Goal: Communication & Community: Answer question/provide support

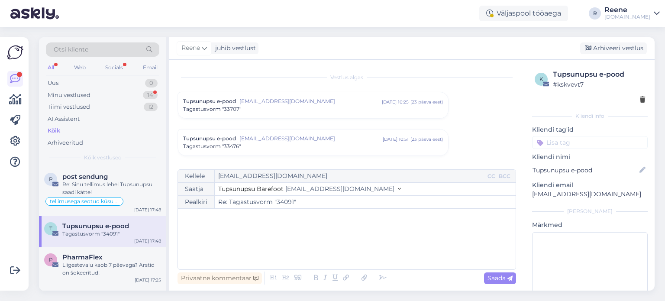
click at [65, 90] on div "Minu vestlused 14" at bounding box center [102, 95] width 113 height 12
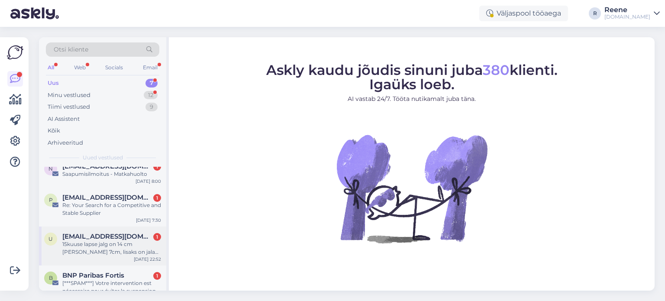
scroll to position [125, 0]
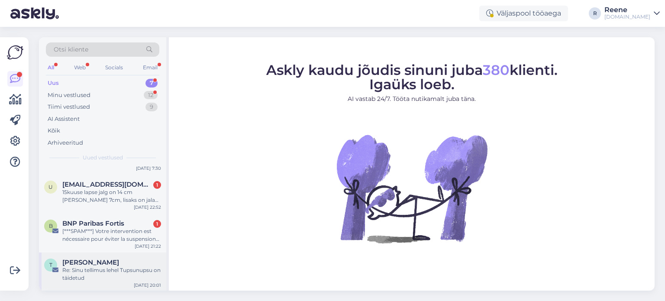
click at [94, 266] on div "Re: Sinu tellimus lehel Tupsunupsu on täidetud" at bounding box center [111, 274] width 99 height 16
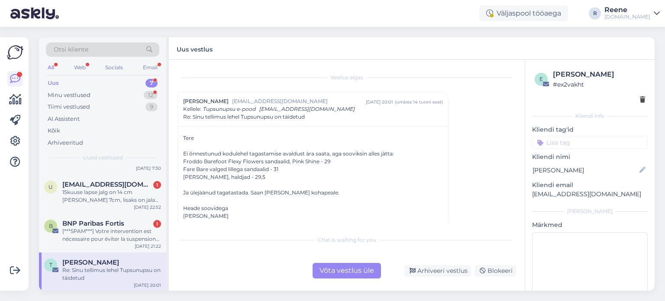
click at [349, 275] on div "Võta vestlus üle" at bounding box center [346, 271] width 68 height 16
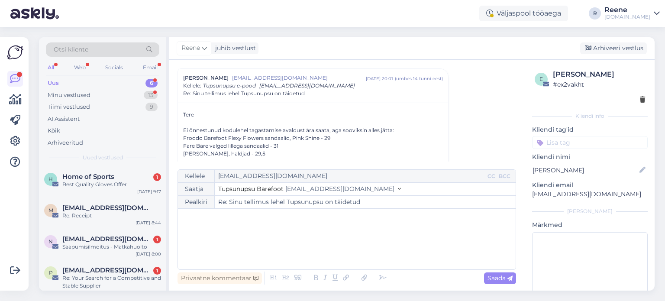
click at [253, 222] on p "﻿" at bounding box center [346, 217] width 329 height 9
click at [381, 280] on icon at bounding box center [382, 278] width 13 height 12
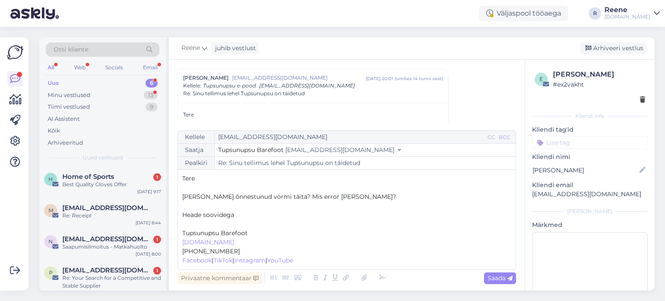
click at [192, 222] on p "﻿" at bounding box center [346, 223] width 329 height 9
click at [504, 278] on span "Saada" at bounding box center [499, 278] width 25 height 8
type input "Re: Sinu tellimus lehel Tupsunupsu on täidetud"
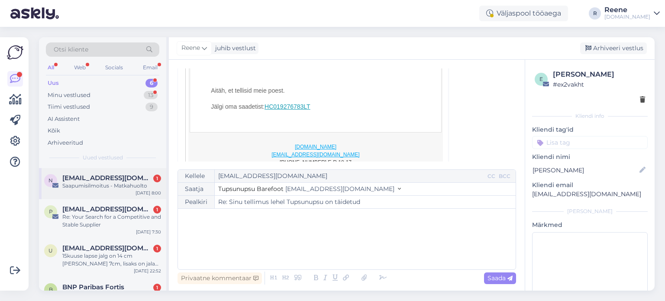
scroll to position [86, 0]
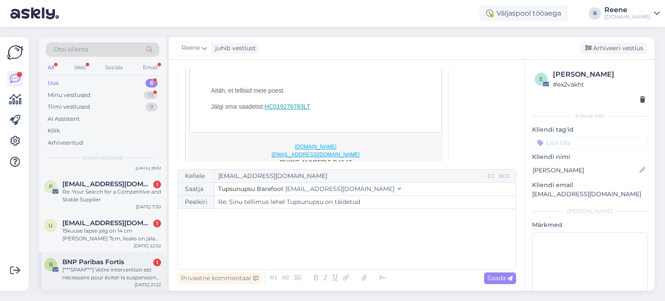
click at [87, 268] on div "[***SPAM***] Votre intervention est nécessaire pour éviter la suspension de vot…" at bounding box center [111, 274] width 99 height 16
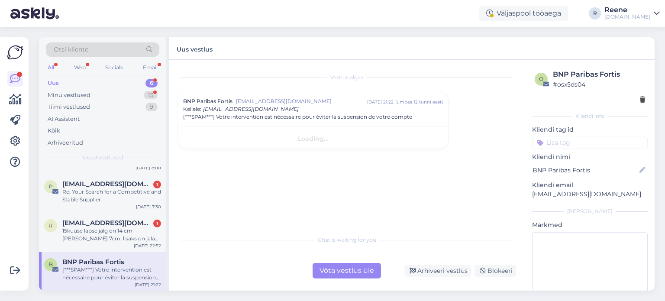
scroll to position [0, 0]
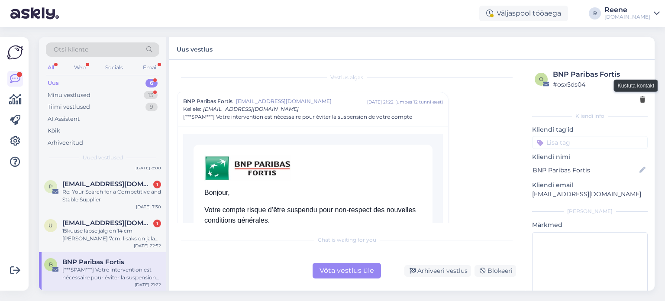
click at [640, 100] on icon at bounding box center [642, 100] width 5 height 6
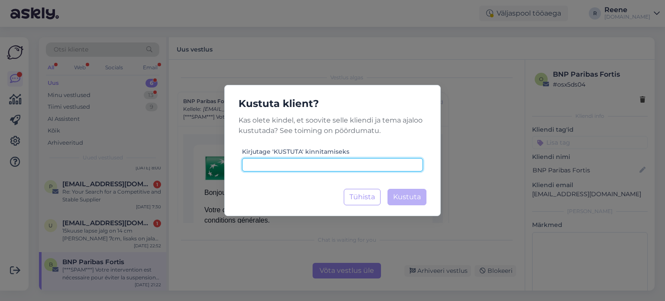
click at [373, 166] on input at bounding box center [332, 164] width 181 height 13
type input "kustuta"
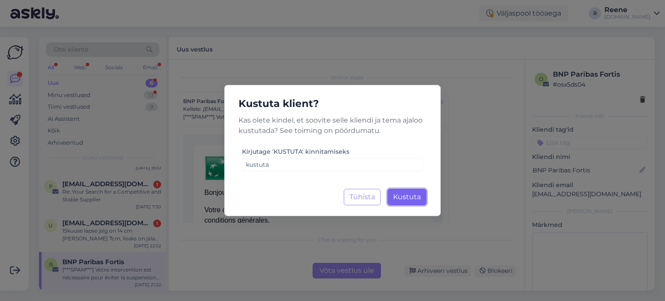
click at [414, 196] on span "Kustuta" at bounding box center [407, 197] width 28 height 8
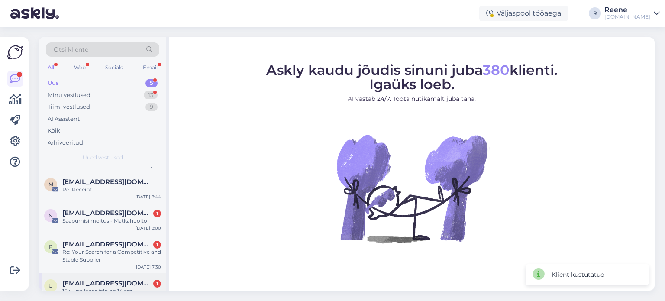
scroll to position [47, 0]
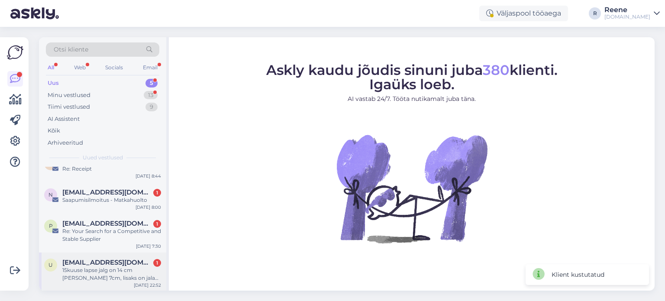
click at [100, 264] on span "[EMAIL_ADDRESS][DOMAIN_NAME]" at bounding box center [107, 262] width 90 height 8
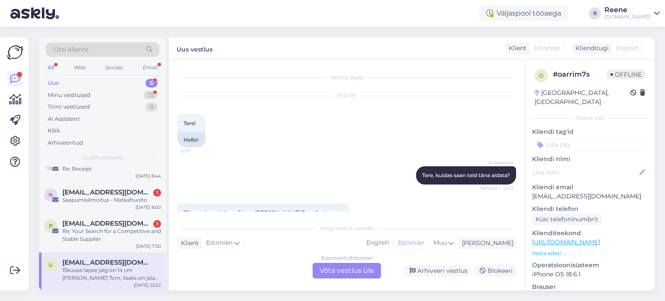
scroll to position [73, 0]
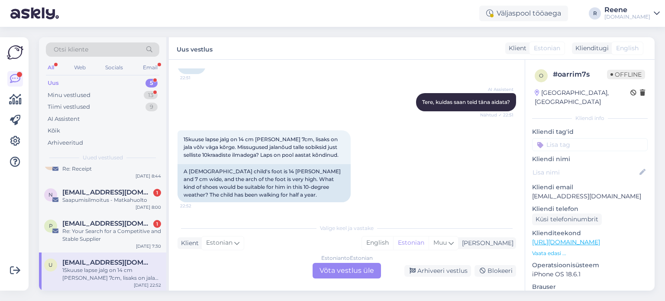
click at [351, 268] on div "Estonian to Estonian Võta vestlus üle" at bounding box center [346, 271] width 68 height 16
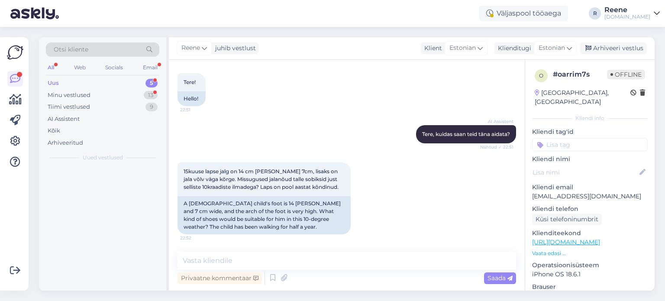
scroll to position [0, 0]
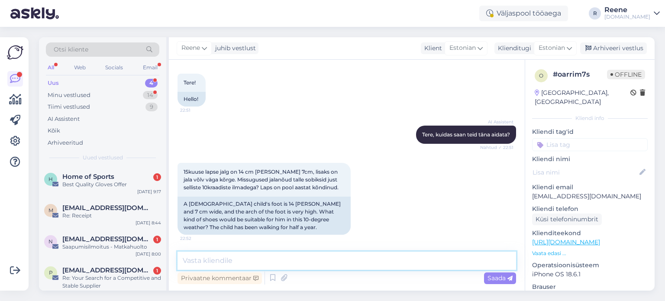
click at [274, 259] on textarea at bounding box center [346, 260] width 338 height 18
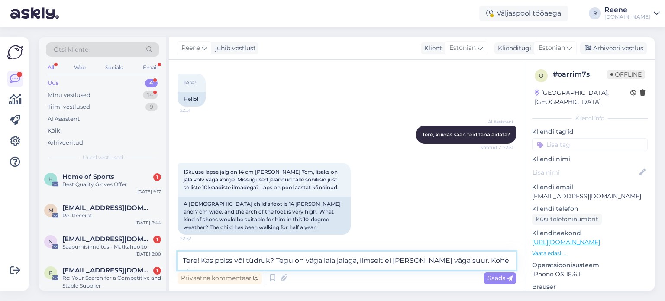
type textarea "Tere! Kas poiss või tüdruk? Tegu on väga laia jalaga, ilmselt ei [PERSON_NAME] …"
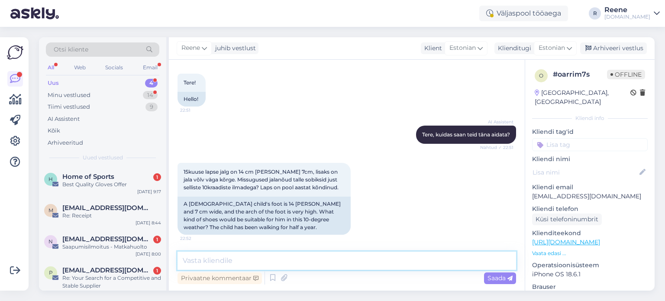
scroll to position [104, 0]
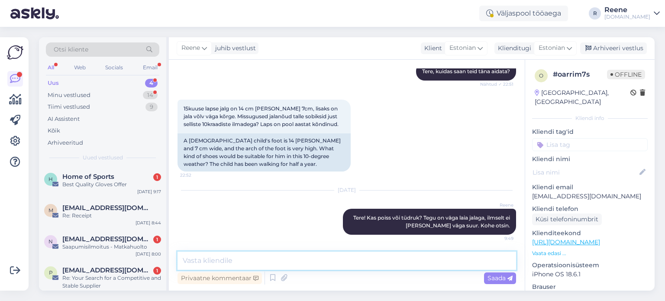
click at [260, 259] on textarea at bounding box center [346, 260] width 338 height 18
paste textarea "[URL][DOMAIN_NAME][US_STATE]"
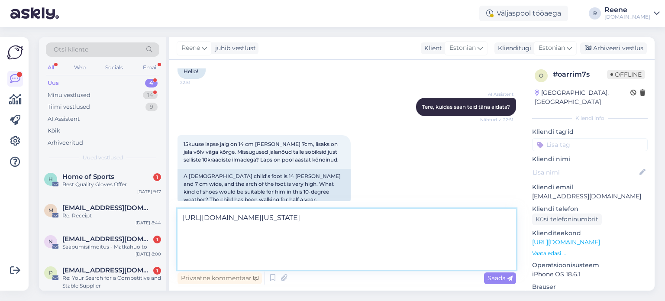
scroll to position [17, 0]
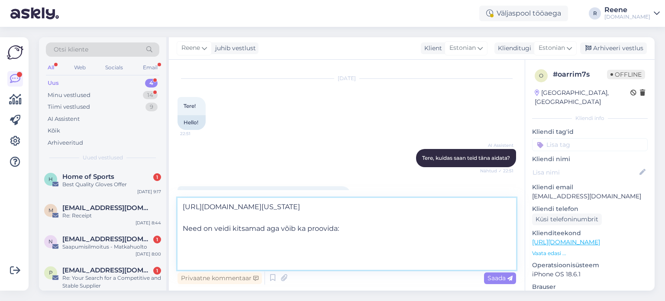
paste textarea "[URL][DOMAIN_NAME]"
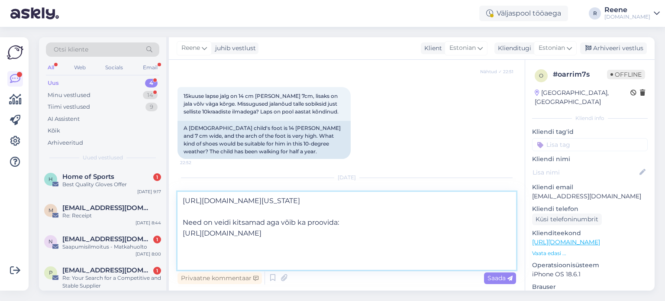
scroll to position [130, 0]
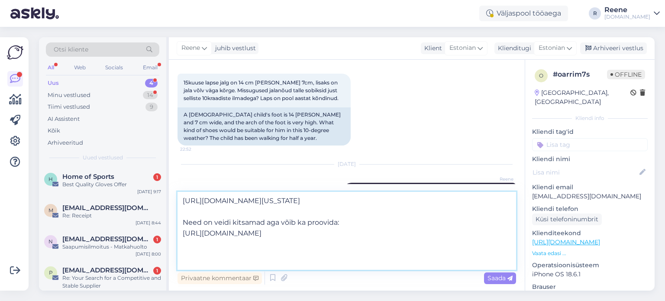
paste textarea "[URL][DOMAIN_NAME]"
type textarea "[URL][DOMAIN_NAME][US_STATE] Need on veidi kitsamad aga võib ka proovida: [URL]…"
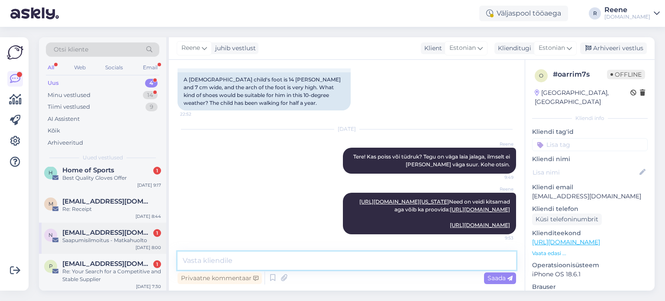
scroll to position [8, 0]
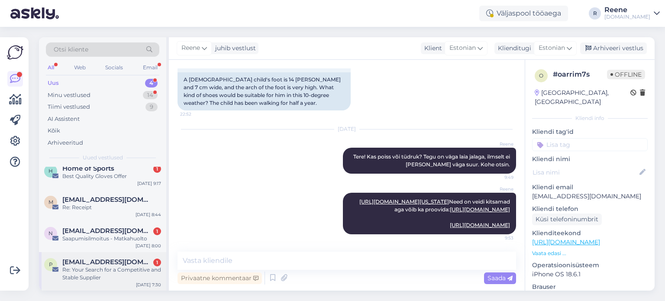
click at [114, 268] on div "Re: Your Search for a Competitive and Stable Supplier" at bounding box center [111, 274] width 99 height 16
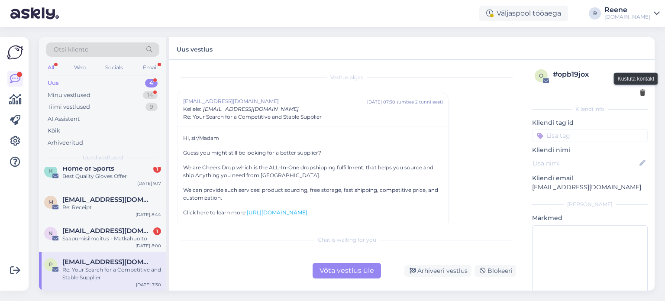
click at [640, 91] on icon at bounding box center [642, 93] width 5 height 6
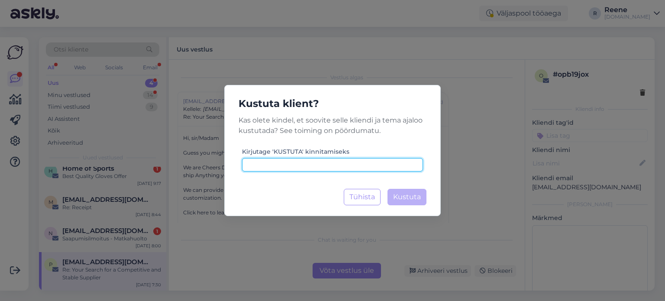
drag, startPoint x: 258, startPoint y: 165, endPoint x: 259, endPoint y: 158, distance: 7.5
click at [258, 164] on input at bounding box center [332, 164] width 181 height 13
type input "kustuta"
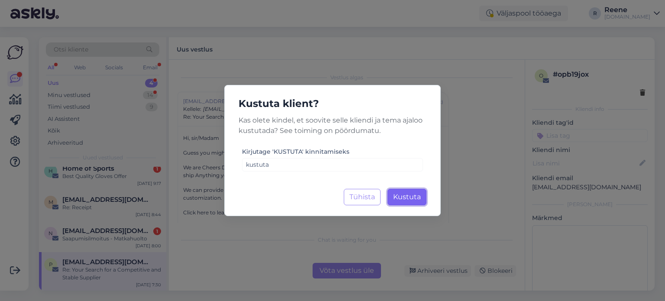
click at [420, 195] on span "Kustuta" at bounding box center [407, 197] width 28 height 8
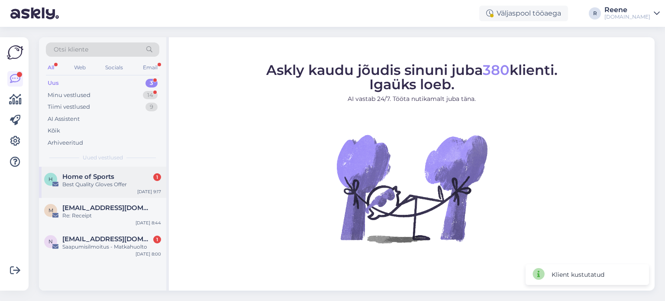
click at [106, 179] on span "Home of Sports" at bounding box center [88, 177] width 52 height 8
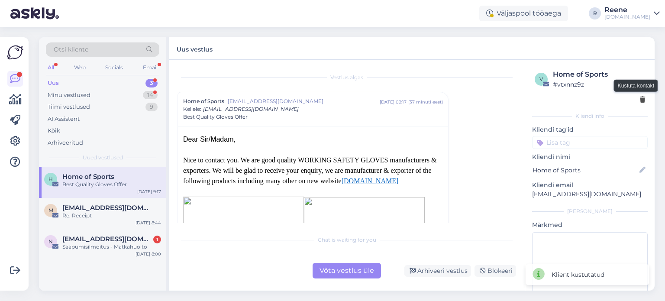
click at [640, 98] on icon at bounding box center [642, 100] width 5 height 6
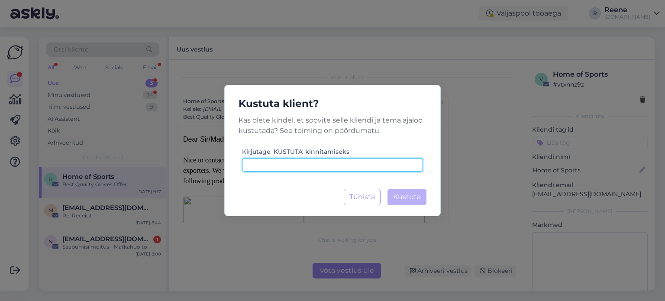
click at [364, 164] on input at bounding box center [332, 164] width 181 height 13
paste input "kustuta"
type input "kustuta"
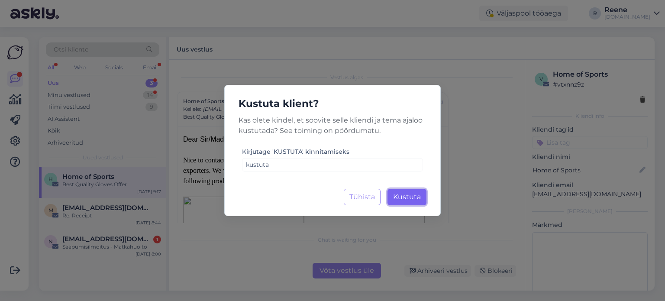
click at [398, 197] on span "Kustuta" at bounding box center [407, 197] width 28 height 8
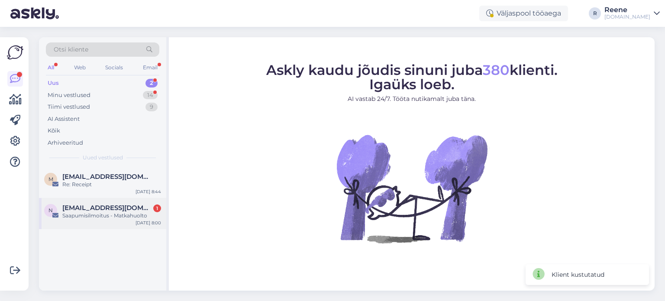
click at [91, 219] on div "Saapumisilmoitus - Matkahuolto" at bounding box center [111, 216] width 99 height 8
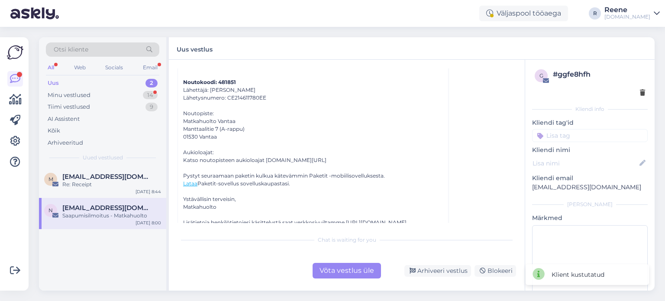
scroll to position [346, 0]
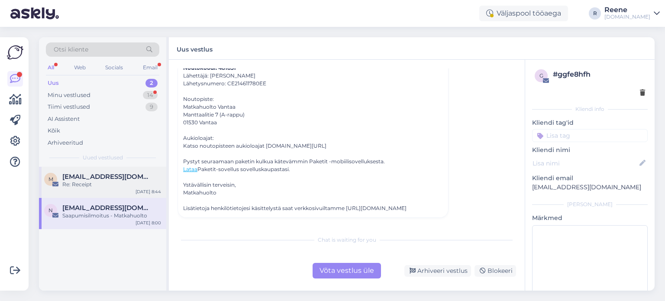
click at [107, 182] on div "Re: Receipt" at bounding box center [111, 184] width 99 height 8
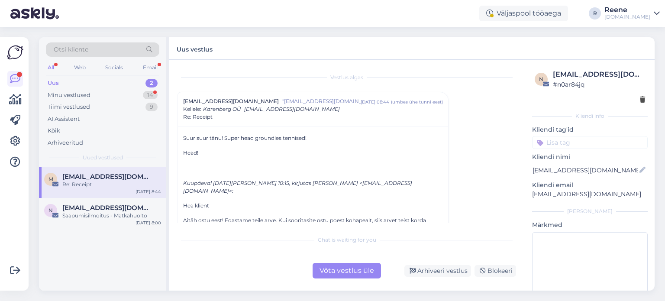
click at [353, 269] on div "Võta vestlus üle" at bounding box center [346, 271] width 68 height 16
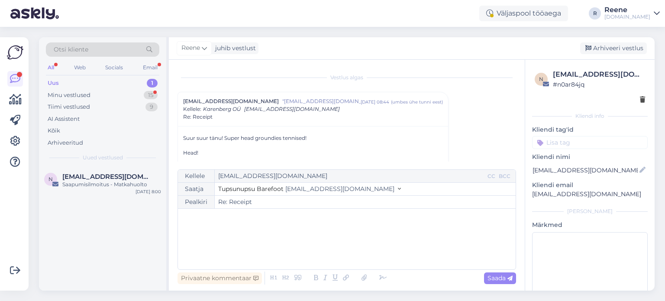
scroll to position [23, 0]
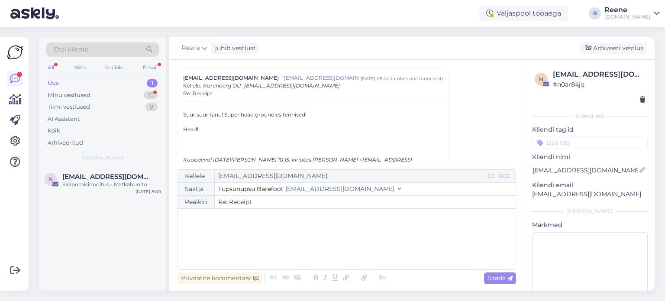
drag, startPoint x: 214, startPoint y: 220, endPoint x: 213, endPoint y: 212, distance: 7.4
click at [214, 219] on p "﻿" at bounding box center [346, 217] width 329 height 9
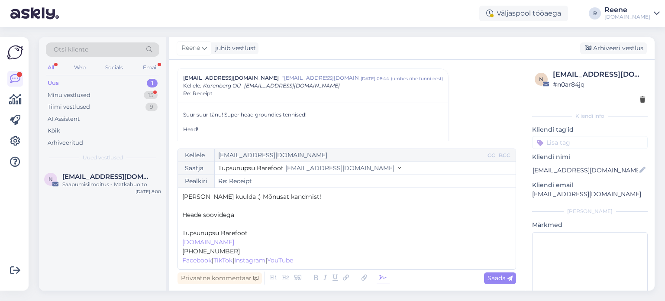
drag, startPoint x: 382, startPoint y: 278, endPoint x: 377, endPoint y: 277, distance: 4.9
click at [380, 277] on icon at bounding box center [382, 278] width 13 height 12
click at [194, 219] on p "﻿" at bounding box center [346, 223] width 329 height 9
click at [504, 279] on span "Saada" at bounding box center [499, 278] width 25 height 8
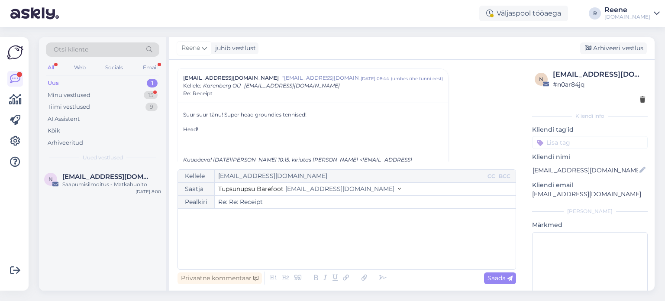
scroll to position [260, 0]
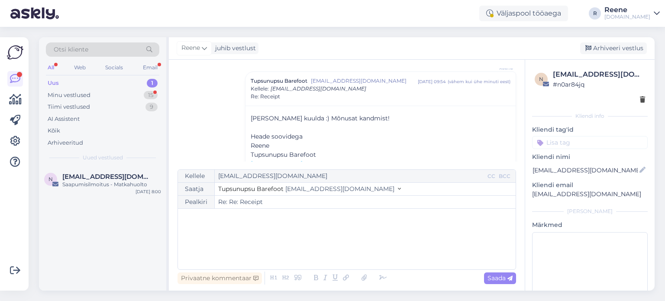
click at [580, 142] on input at bounding box center [590, 142] width 116 height 13
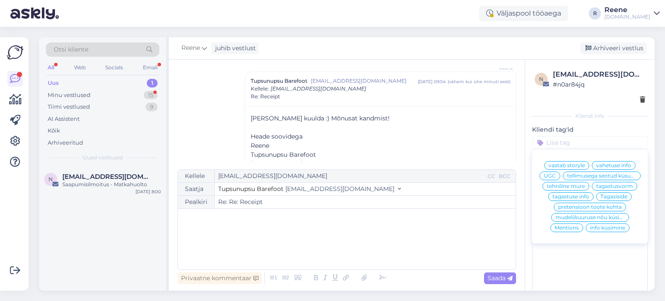
click at [614, 199] on span "Tagasiside" at bounding box center [613, 196] width 27 height 5
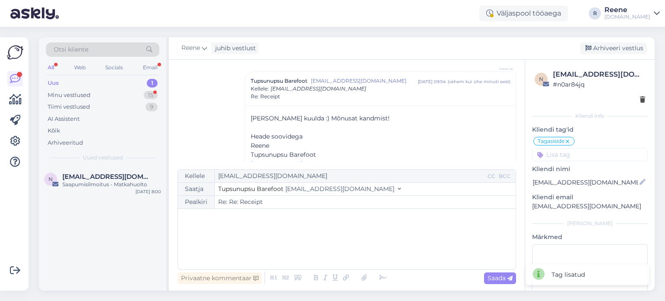
type input "Re: Receipt"
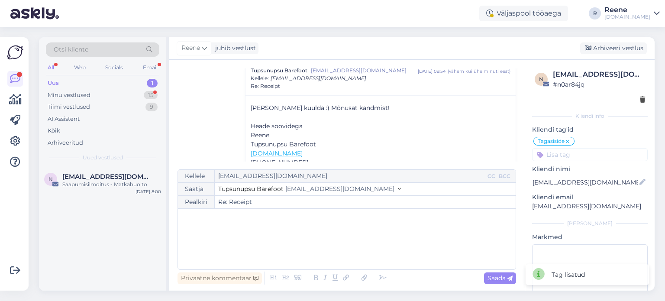
click at [56, 64] on div "All" at bounding box center [51, 67] width 10 height 11
click at [60, 131] on div "Kõik" at bounding box center [102, 131] width 113 height 12
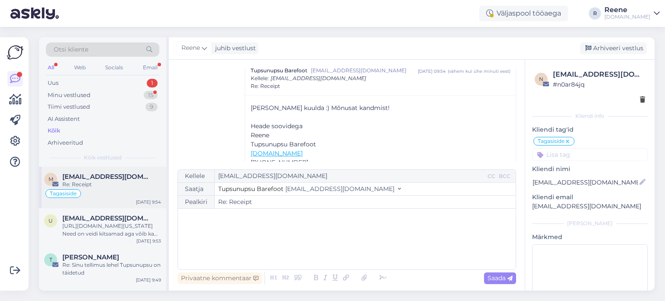
click at [99, 180] on div "Re: Receipt" at bounding box center [111, 184] width 99 height 8
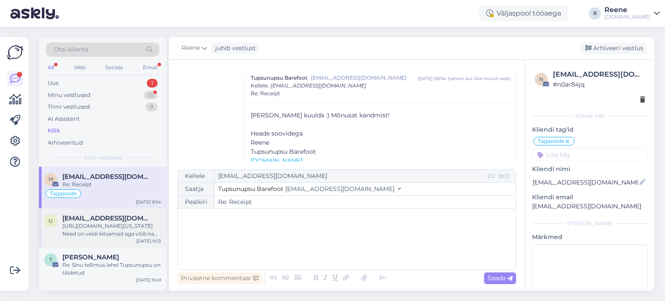
click at [109, 222] on div "[URL][DOMAIN_NAME][US_STATE] Need on veidi kitsamad aga võib ka proovida: [URL]…" at bounding box center [111, 230] width 99 height 16
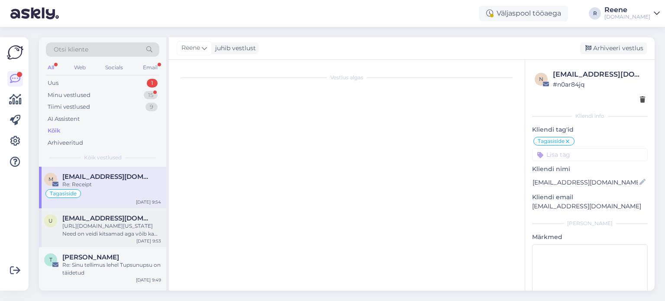
scroll to position [235, 0]
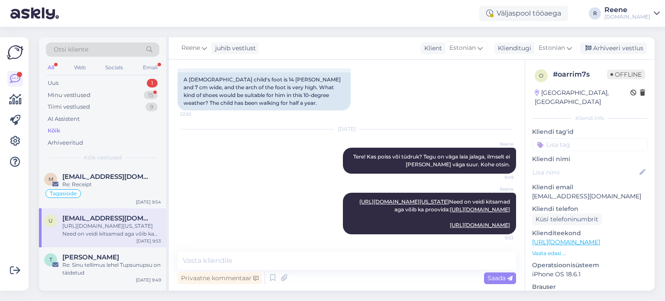
click at [591, 138] on input at bounding box center [590, 144] width 116 height 13
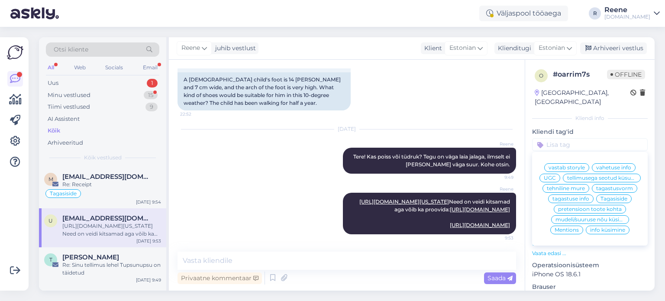
click at [583, 219] on span "mudeli/suuruse nõu küsimine" at bounding box center [589, 219] width 69 height 5
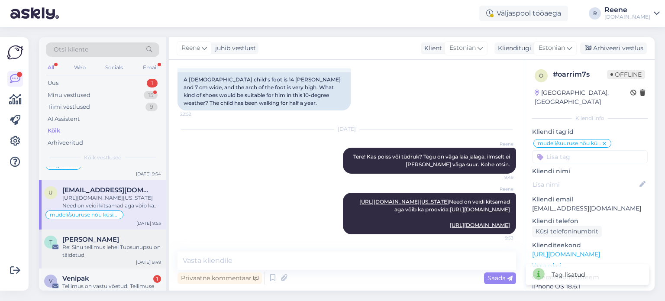
scroll to position [43, 0]
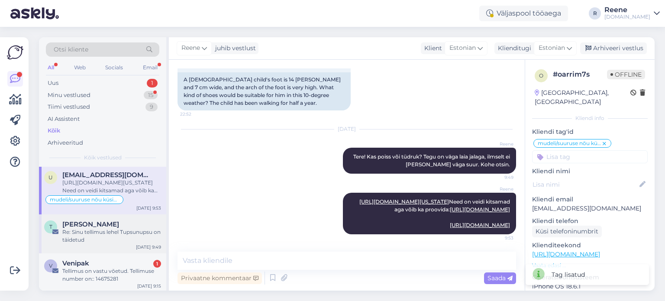
click at [101, 241] on div "Re: Sinu tellimus lehel Tupsunupsu on täidetud" at bounding box center [111, 236] width 99 height 16
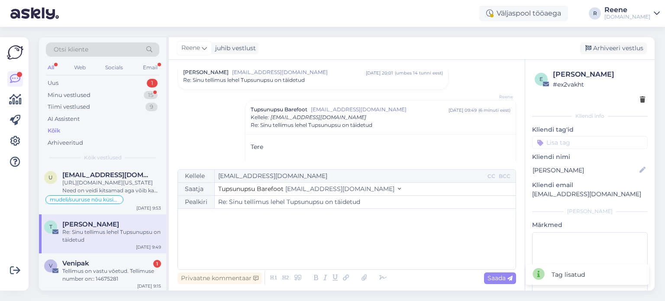
click at [593, 142] on input at bounding box center [590, 142] width 116 height 13
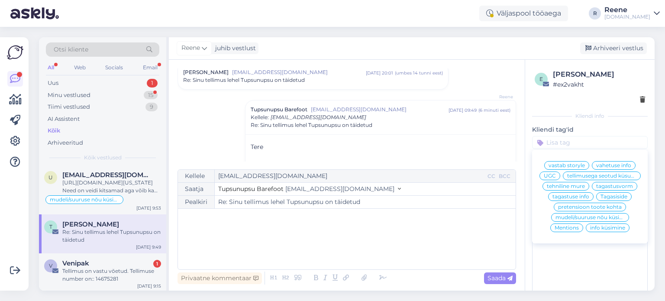
click at [557, 189] on span "tehniline mure" at bounding box center [566, 185] width 38 height 5
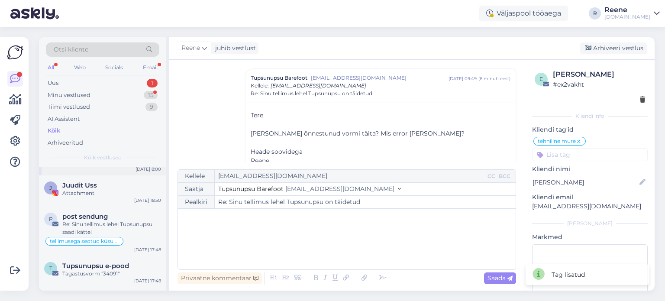
scroll to position [216, 0]
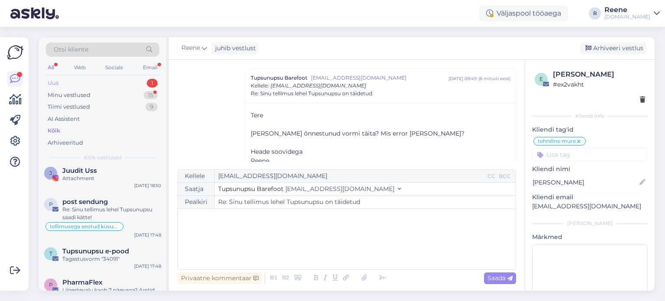
click at [50, 80] on div "Uus" at bounding box center [53, 83] width 11 height 9
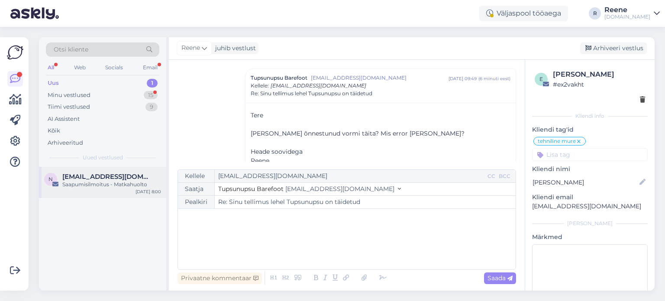
click at [116, 189] on div "n [EMAIL_ADDRESS][DOMAIN_NAME] Saapumisilmoitus - Matkahuolto [DATE] 8:00" at bounding box center [102, 182] width 127 height 31
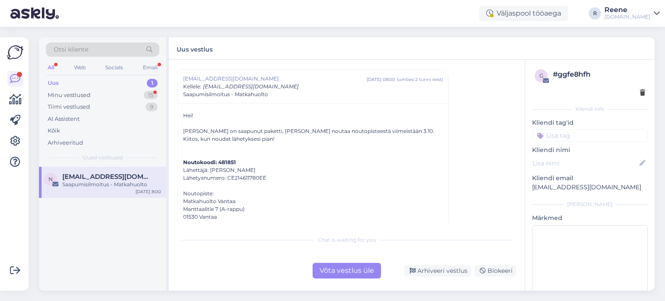
click at [343, 273] on div "Võta vestlus üle" at bounding box center [346, 271] width 68 height 16
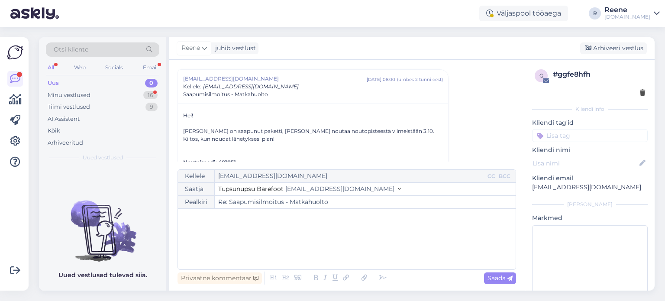
click at [55, 65] on div "All" at bounding box center [51, 67] width 10 height 11
click at [47, 67] on div "All" at bounding box center [51, 67] width 10 height 11
click at [85, 65] on div "Web" at bounding box center [79, 67] width 15 height 11
click at [63, 93] on div "Minu vestlused" at bounding box center [69, 95] width 43 height 9
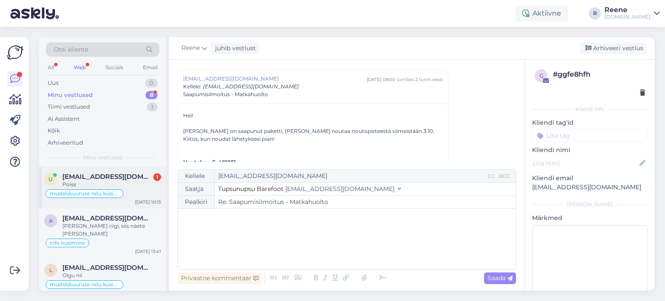
click at [78, 178] on span "[EMAIL_ADDRESS][DOMAIN_NAME]" at bounding box center [107, 177] width 90 height 8
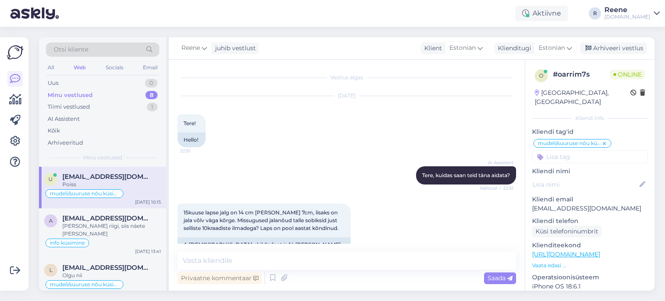
scroll to position [272, 0]
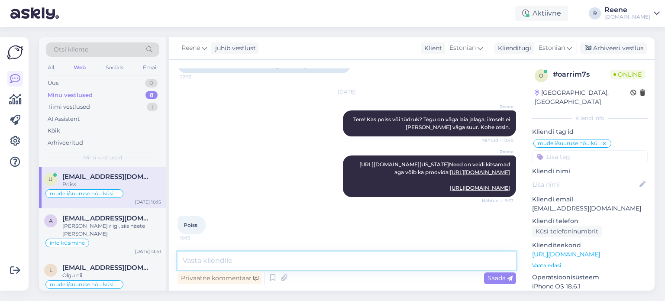
click at [254, 263] on textarea at bounding box center [346, 260] width 338 height 18
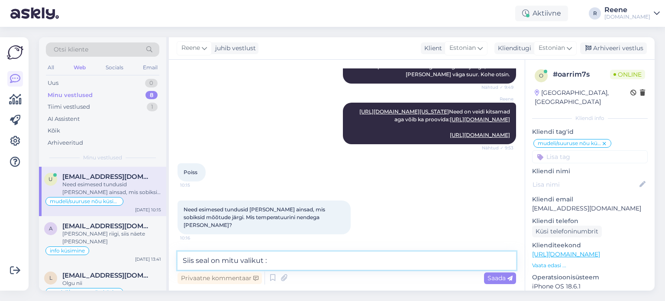
type textarea "Siis seal on mitu valikut :)"
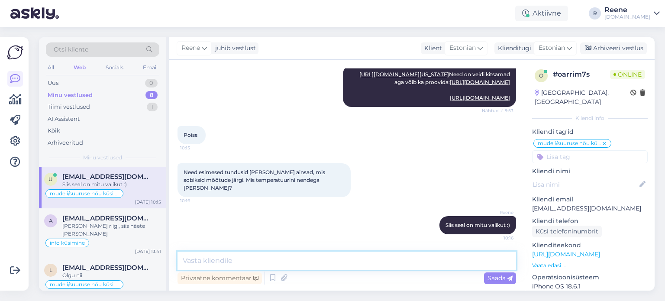
click at [254, 263] on textarea at bounding box center [346, 260] width 338 height 18
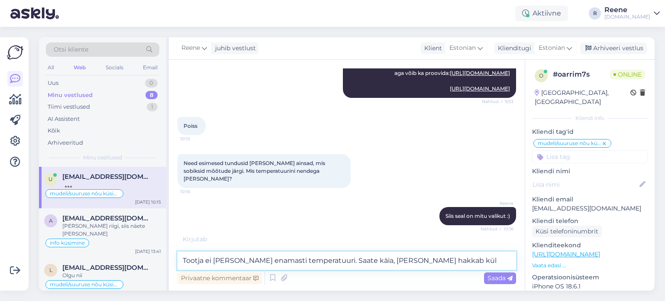
type textarea "Tootja ei [PERSON_NAME] enamasti temperatuuri. Saate käia, [PERSON_NAME] hakkab…"
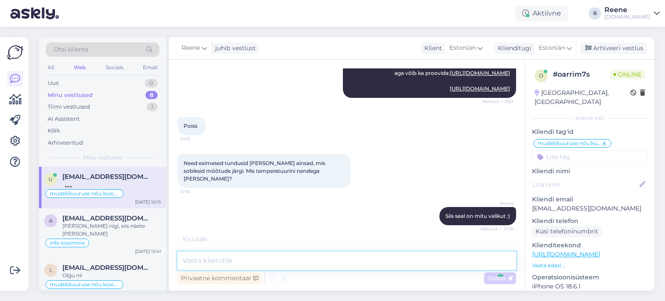
scroll to position [399, 0]
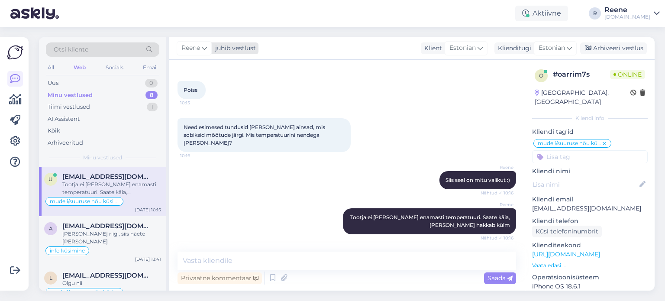
click at [200, 48] on span "Reene" at bounding box center [190, 48] width 19 height 10
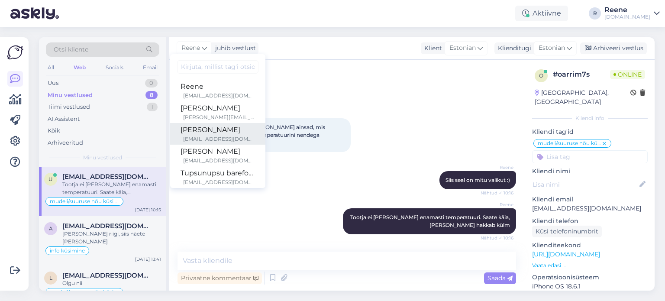
click at [204, 135] on div "[EMAIL_ADDRESS][DOMAIN_NAME]" at bounding box center [219, 139] width 72 height 8
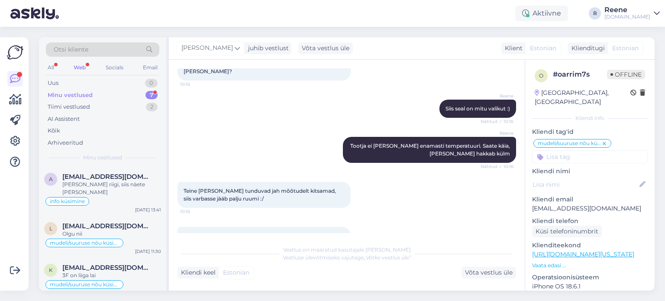
scroll to position [500, 0]
